Goal: Information Seeking & Learning: Learn about a topic

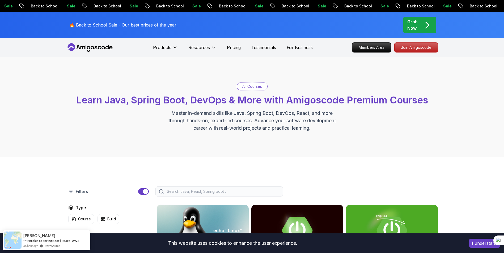
scroll to position [91, 0]
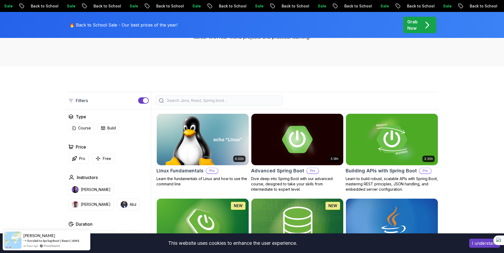
click at [482, 245] on button "I understand" at bounding box center [484, 243] width 31 height 9
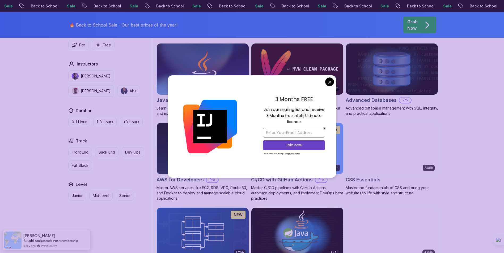
scroll to position [326, 0]
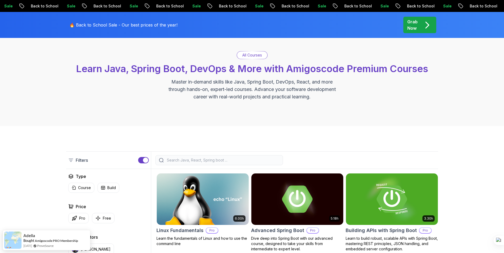
scroll to position [0, 0]
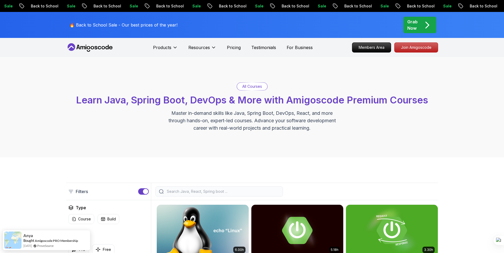
click at [77, 85] on div "All Courses Learn Java, Spring Boot, DevOps & More with Amigoscode Premium Cour…" at bounding box center [252, 107] width 372 height 49
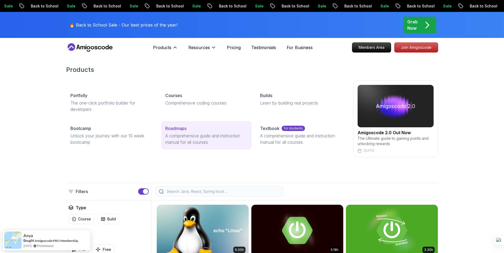
click at [184, 131] on p "Roadmaps" at bounding box center [175, 128] width 21 height 6
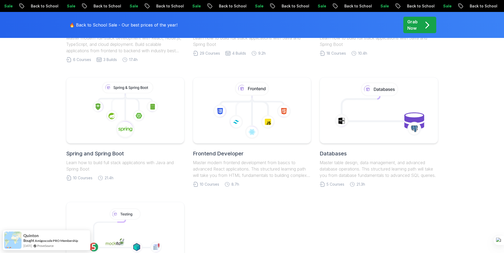
scroll to position [144, 0]
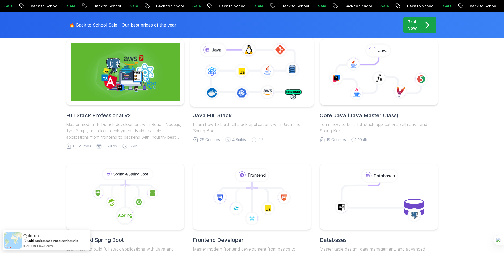
click at [228, 55] on icon at bounding box center [252, 72] width 112 height 62
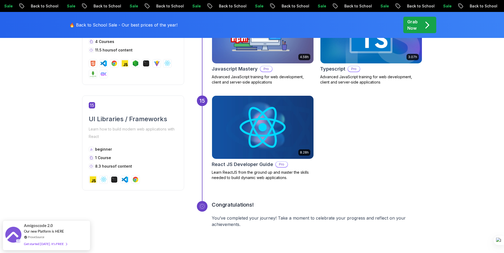
scroll to position [2166, 0]
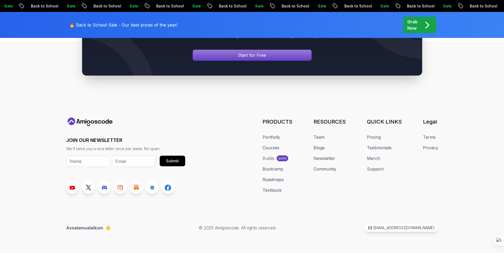
scroll to position [574, 0]
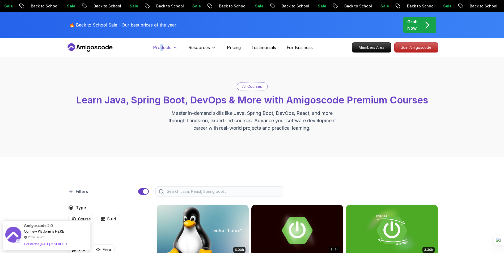
drag, startPoint x: 161, startPoint y: 44, endPoint x: 165, endPoint y: 50, distance: 7.2
click at [165, 50] on div "Products Products Portfolly The one-click portfolio builder for developers Cour…" at bounding box center [165, 47] width 25 height 11
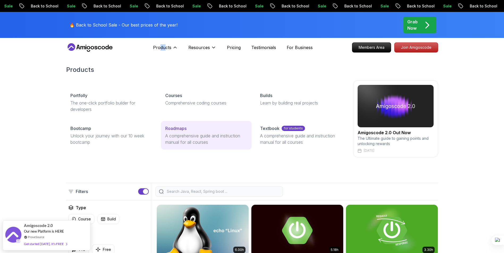
click at [196, 141] on p "A comprehensive guide and instruction manual for all courses" at bounding box center [206, 139] width 82 height 13
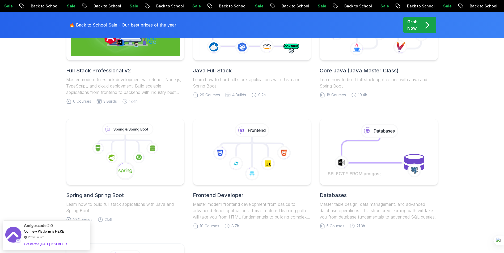
scroll to position [100, 0]
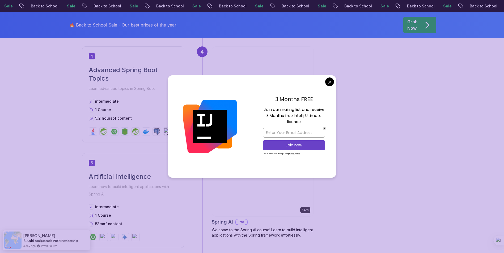
scroll to position [597, 0]
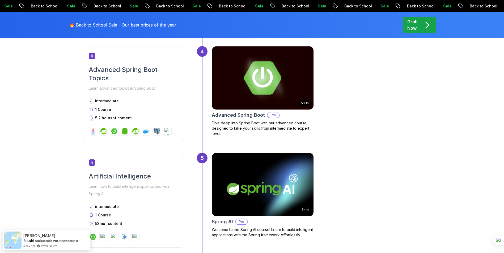
click at [330, 85] on body "Sale Back to School Sale Back to School Sale Back to School Sale Back to School…" at bounding box center [252, 245] width 504 height 1684
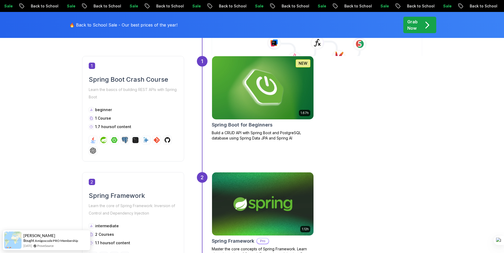
scroll to position [0, 0]
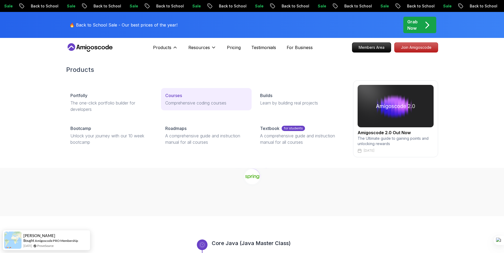
click at [188, 97] on div "Courses" at bounding box center [206, 95] width 82 height 6
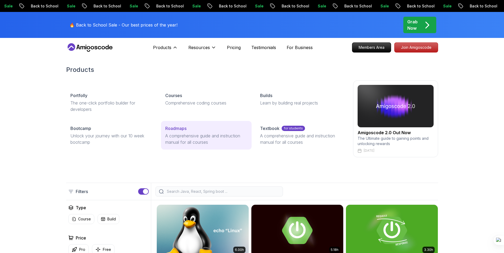
click at [178, 136] on p "A comprehensive guide and instruction manual for all courses" at bounding box center [206, 139] width 82 height 13
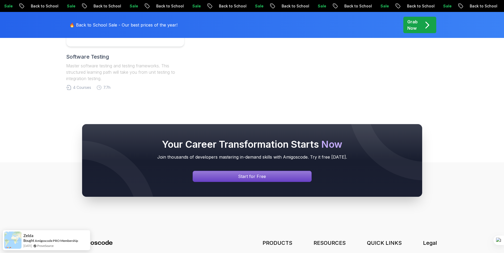
scroll to position [574, 0]
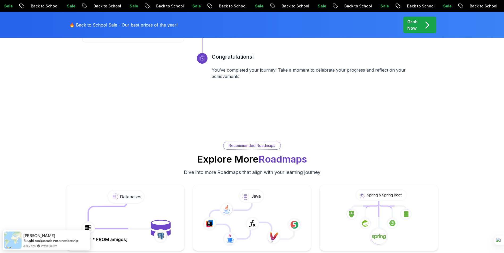
scroll to position [1091, 0]
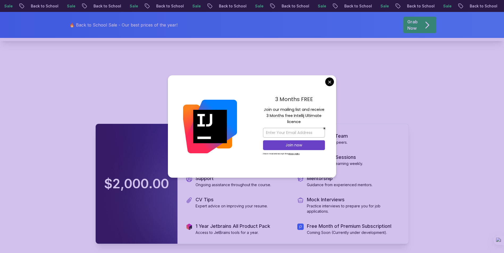
scroll to position [1149, 0]
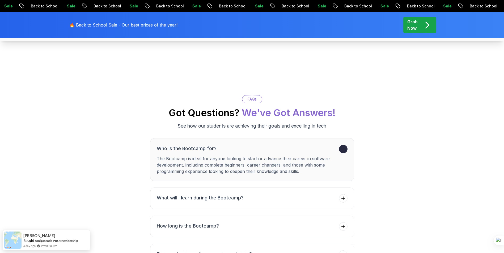
scroll to position [1944, 0]
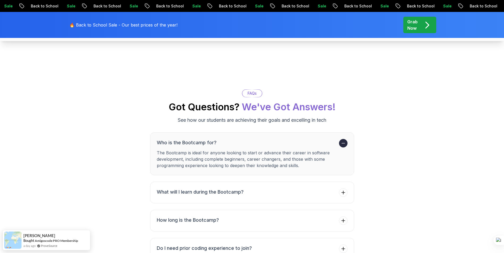
click at [412, 35] on div "🔥 Back to School Sale - Our best prices of the year! Grab Now" at bounding box center [252, 25] width 372 height 26
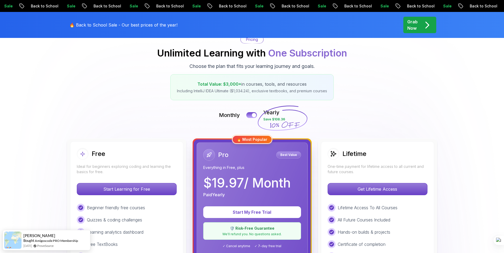
scroll to position [126, 0]
